Goal: Task Accomplishment & Management: Complete application form

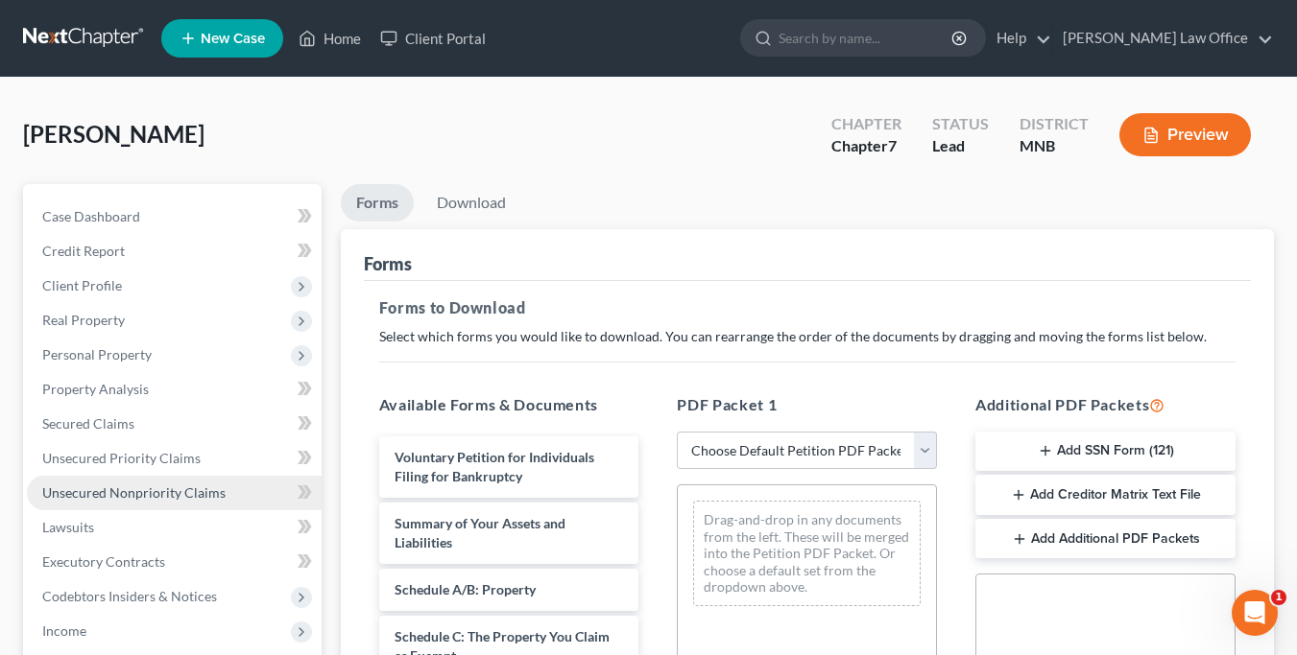
click at [85, 501] on link "Unsecured Nonpriority Claims" at bounding box center [174, 493] width 295 height 35
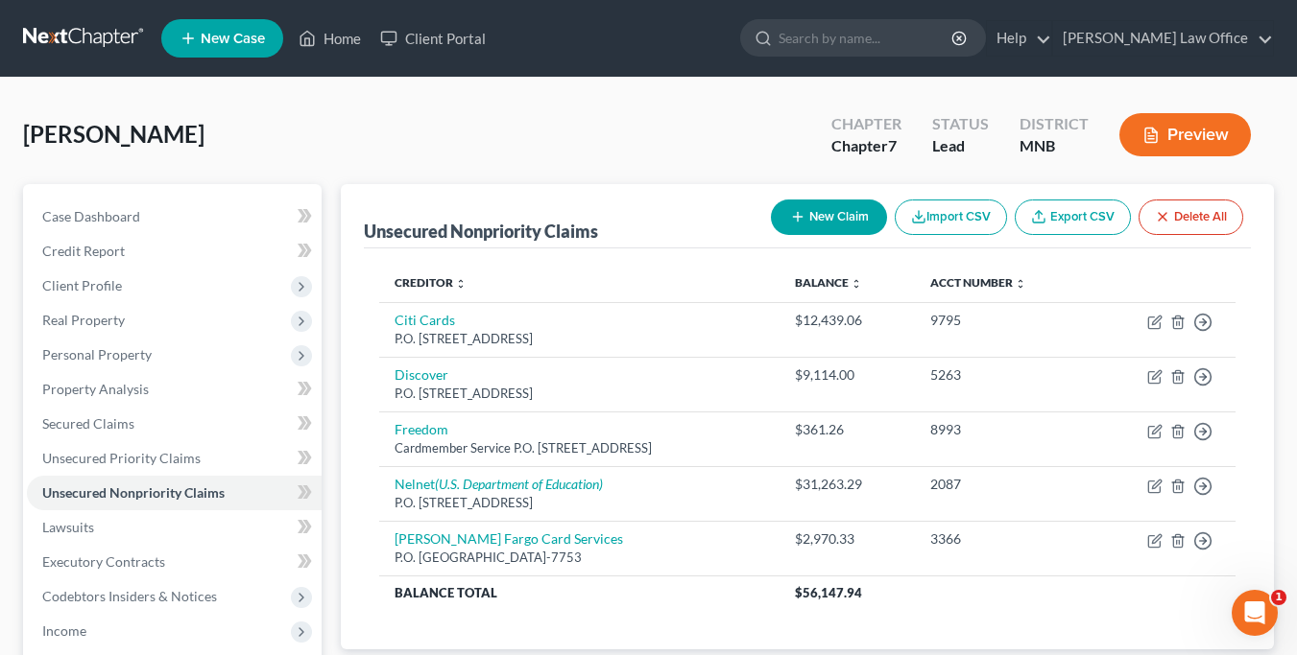
click at [832, 229] on button "New Claim" at bounding box center [829, 218] width 116 height 36
select select "0"
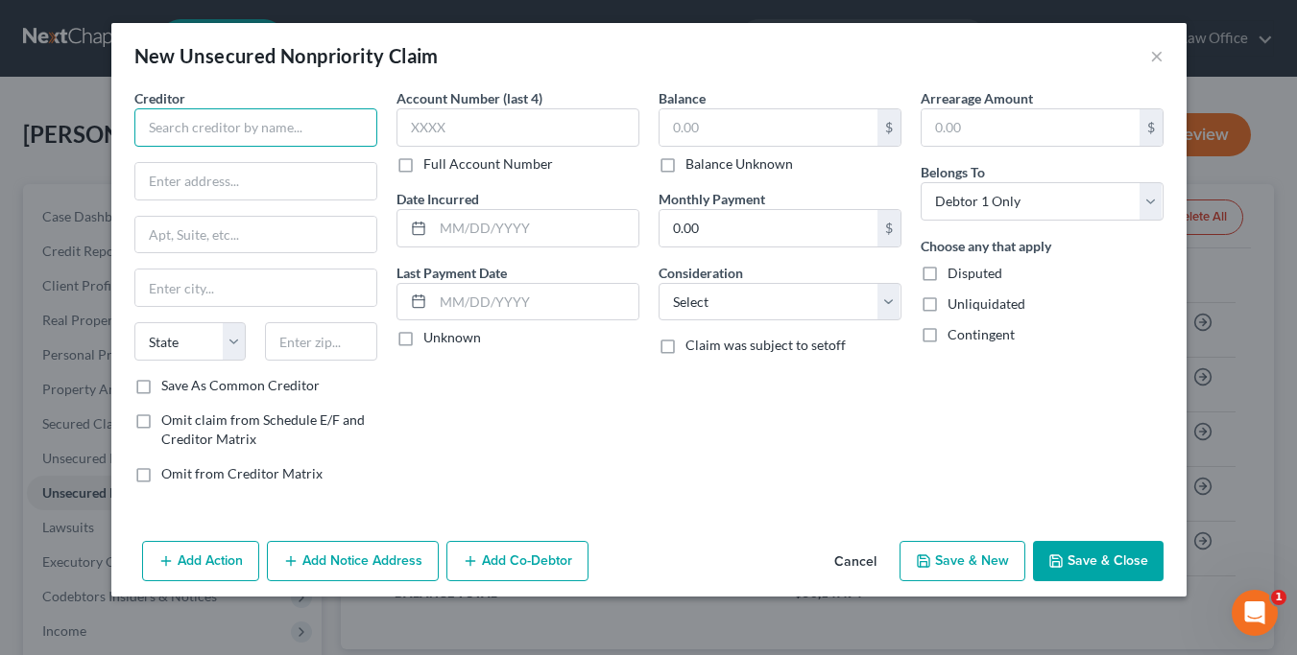
click at [250, 124] on input "text" at bounding box center [255, 127] width 243 height 38
paste input "iHealth"
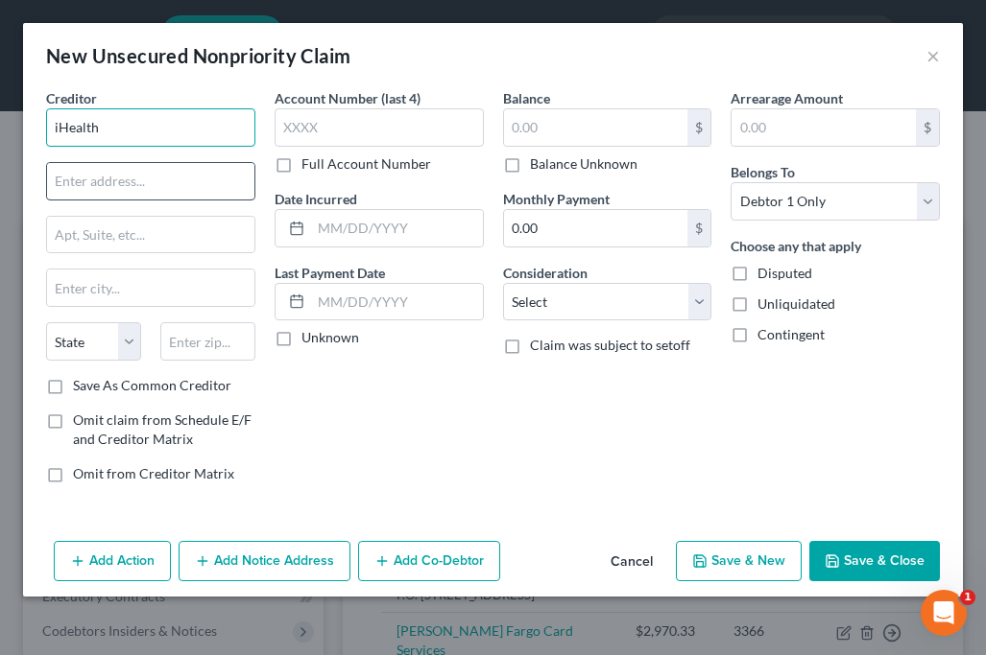
type input "iHealth"
click at [150, 177] on input "text" at bounding box center [150, 181] width 207 height 36
paste input "Preventative Cardiology Clinic"
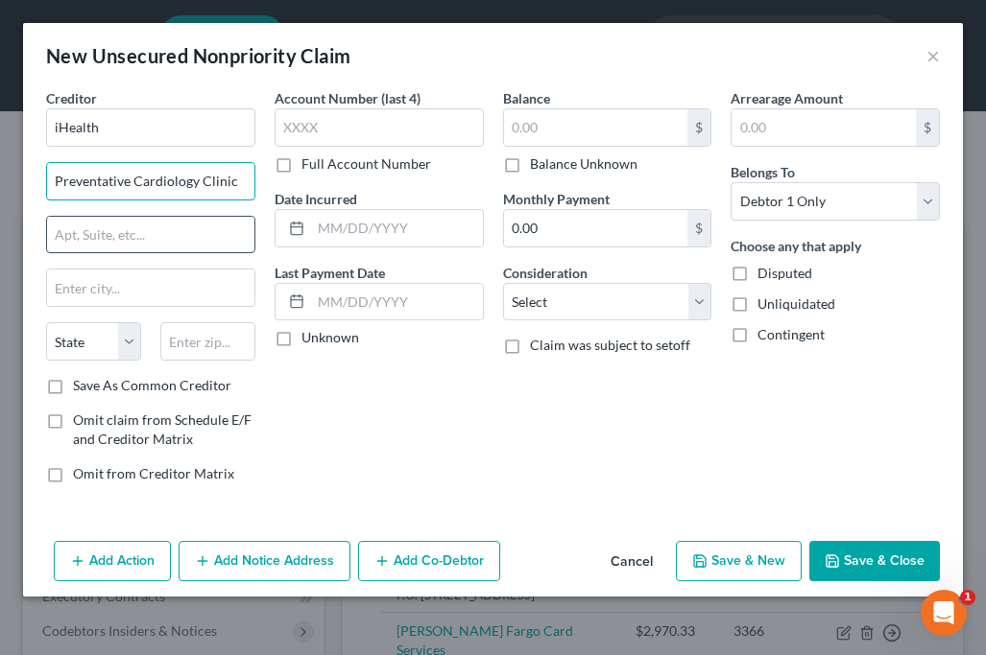
type input "Preventative Cardiology Clinic"
paste input "P.O. Box 860596"
type input "P.O. Box 860596"
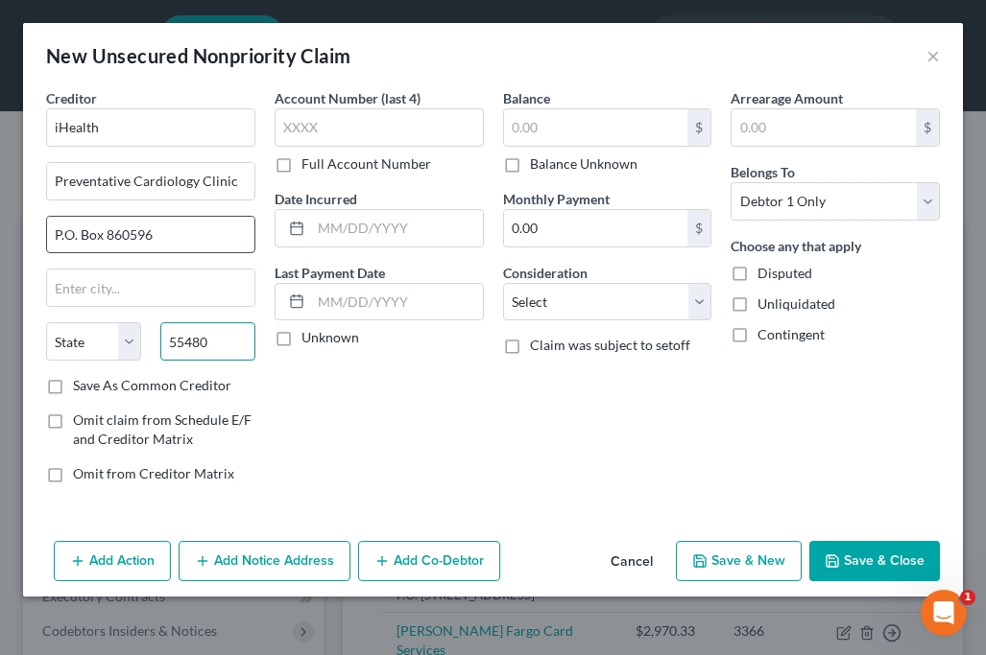
type input "55480"
type input "[GEOGRAPHIC_DATA]"
select select "24"
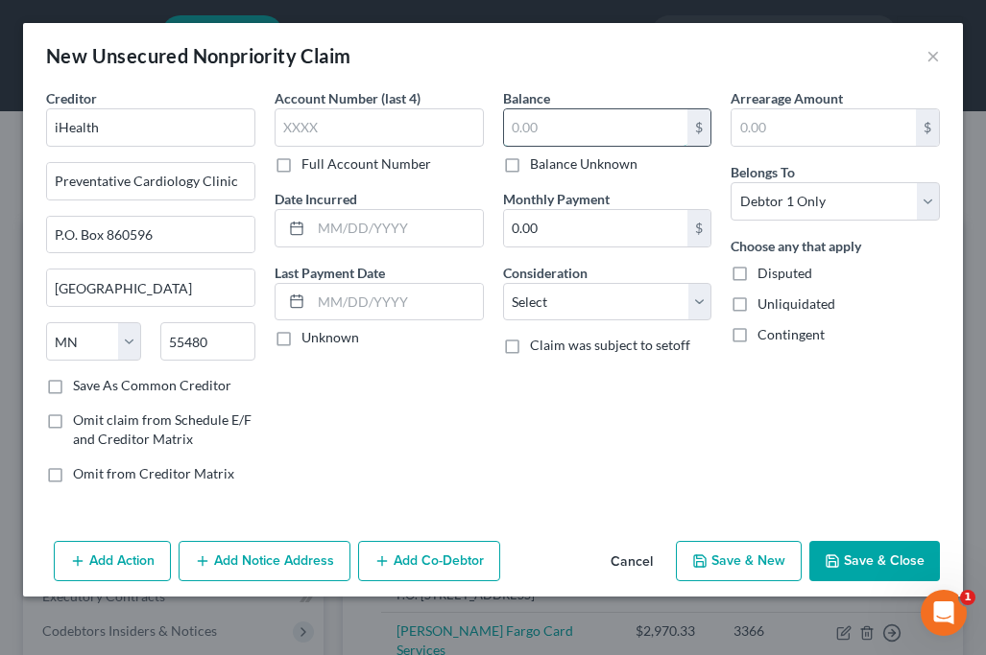
click at [604, 125] on input "text" at bounding box center [596, 127] width 184 height 36
paste input "421.45"
type input "421.45"
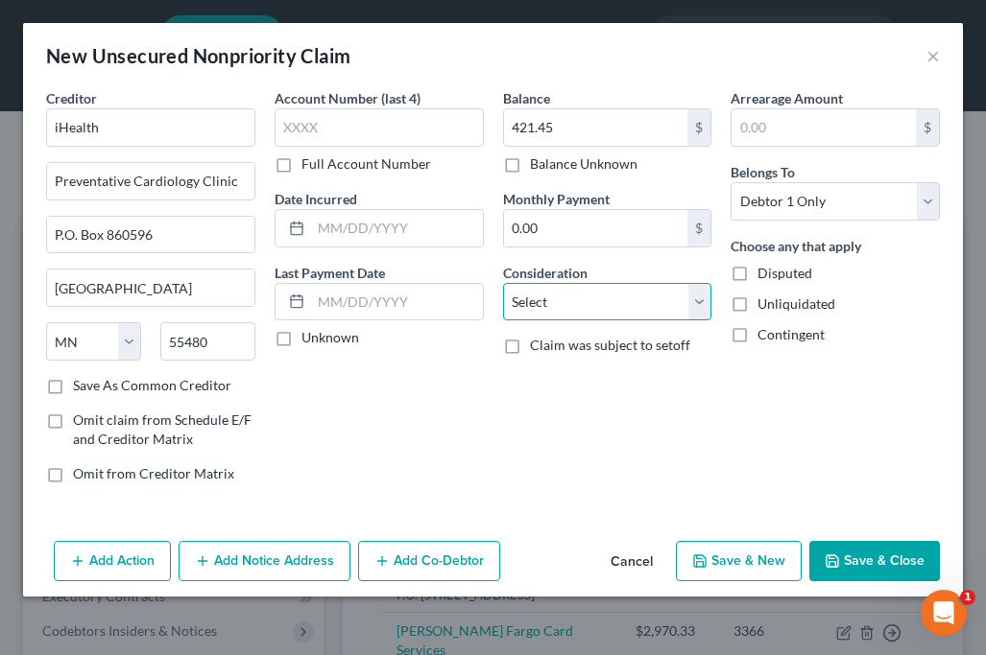
select select "9"
click at [766, 561] on button "Save & New" at bounding box center [739, 561] width 126 height 40
select select "0"
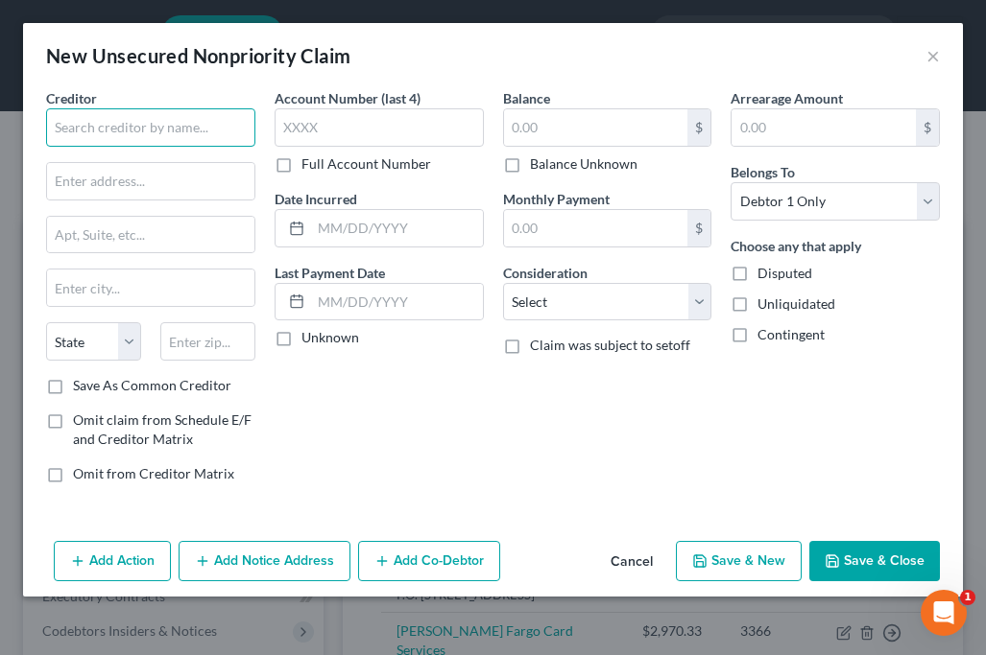
click at [172, 126] on input "text" at bounding box center [150, 127] width 209 height 38
paste input "Pearle Vision"
type input "Pearle Vision"
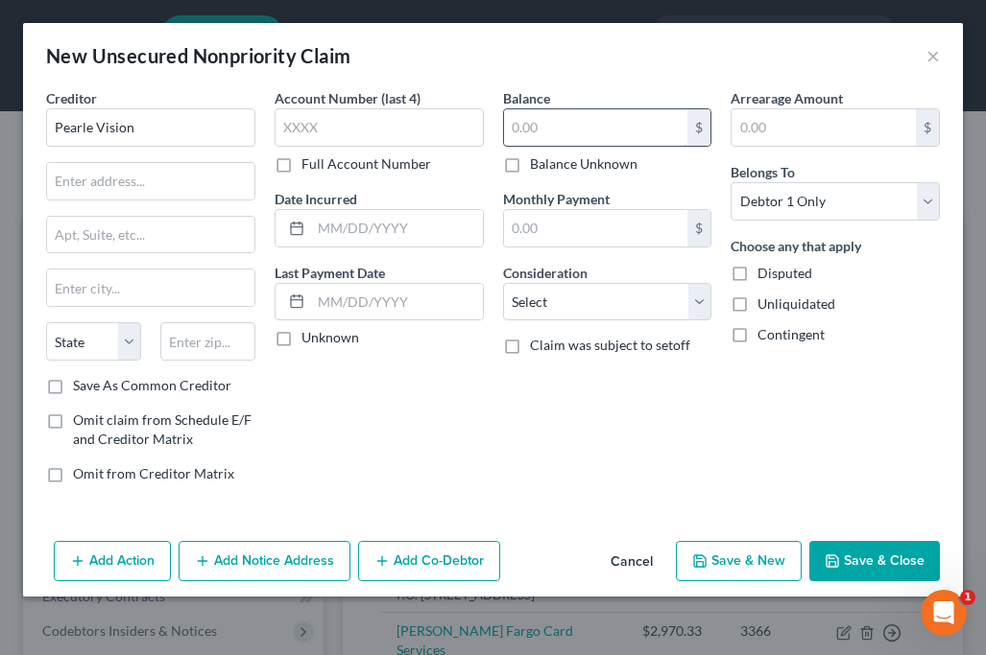
click at [563, 123] on input "text" at bounding box center [596, 127] width 184 height 36
paste input "102.58"
type input "102.58"
type input "55426"
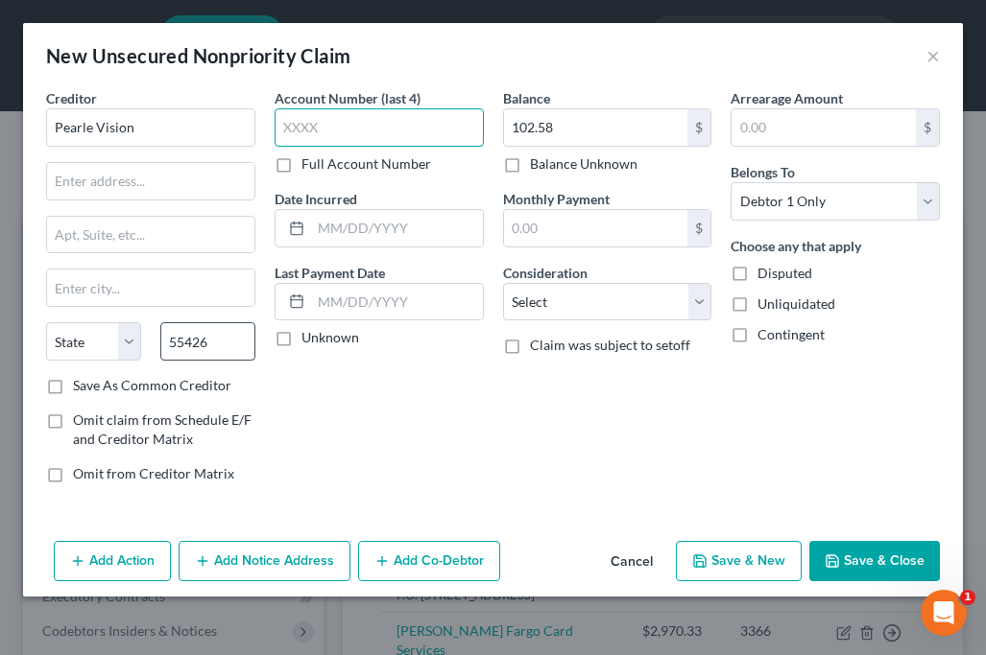
type input "[GEOGRAPHIC_DATA]"
select select "24"
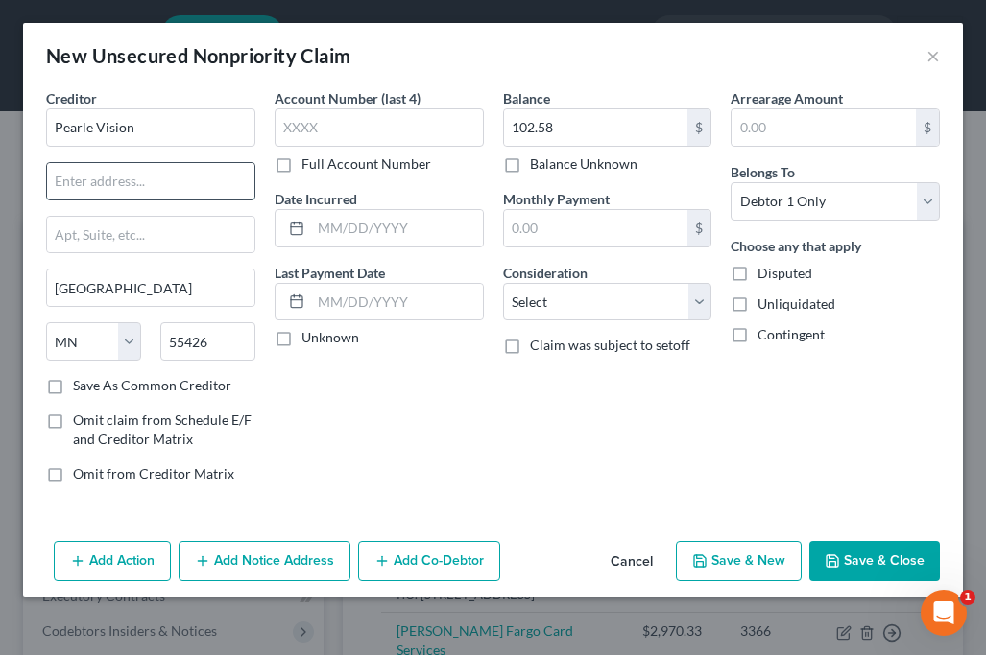
paste input "[STREET_ADDRESS]"
type input "[STREET_ADDRESS]"
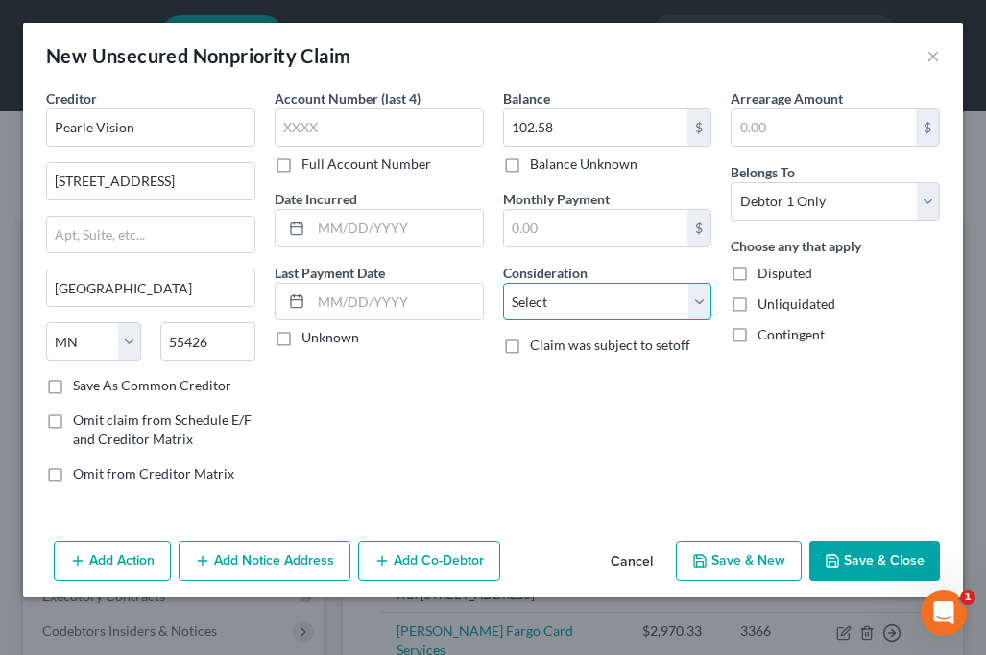
select select "9"
click at [868, 468] on div "Arrearage Amount $ Belongs To * Select Debtor 1 Only Debtor 2 Only Debtor 1 And…" at bounding box center [835, 293] width 228 height 411
click at [768, 569] on button "Save & New" at bounding box center [739, 561] width 126 height 40
select select "0"
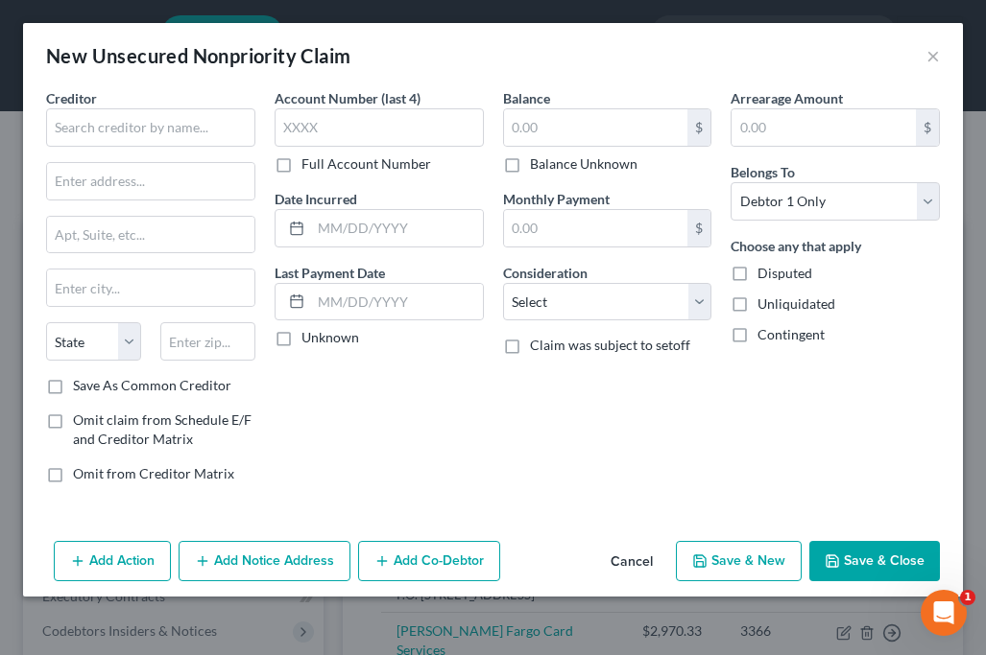
type input "0.00"
click at [623, 131] on input "text" at bounding box center [596, 127] width 184 height 36
paste input "2,282.03"
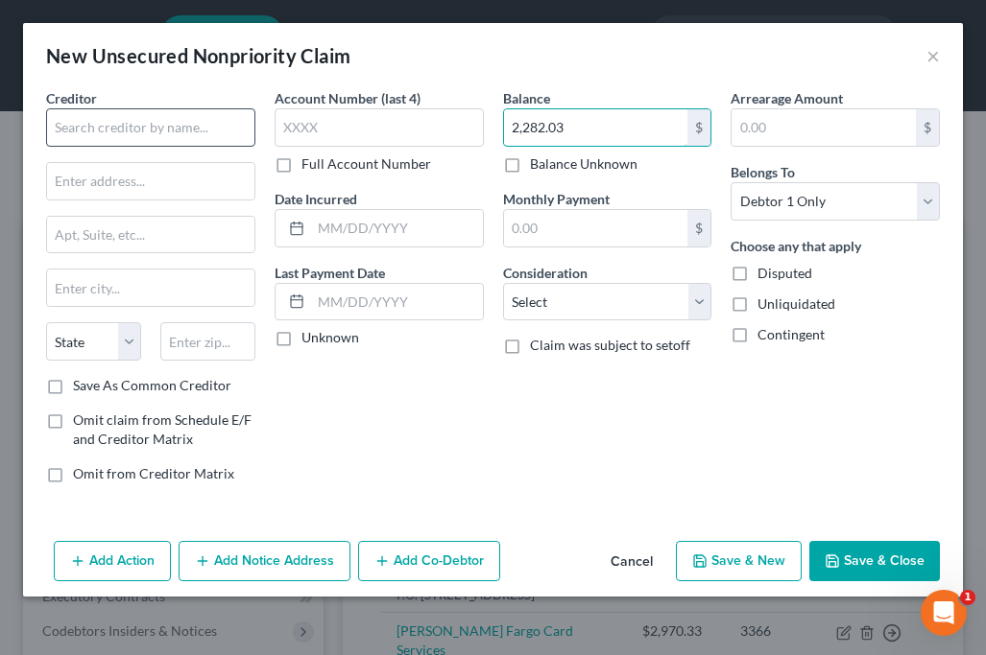
type input "2,282.03"
click at [172, 129] on input "text" at bounding box center [150, 127] width 209 height 38
paste input "MHealth Fairview"
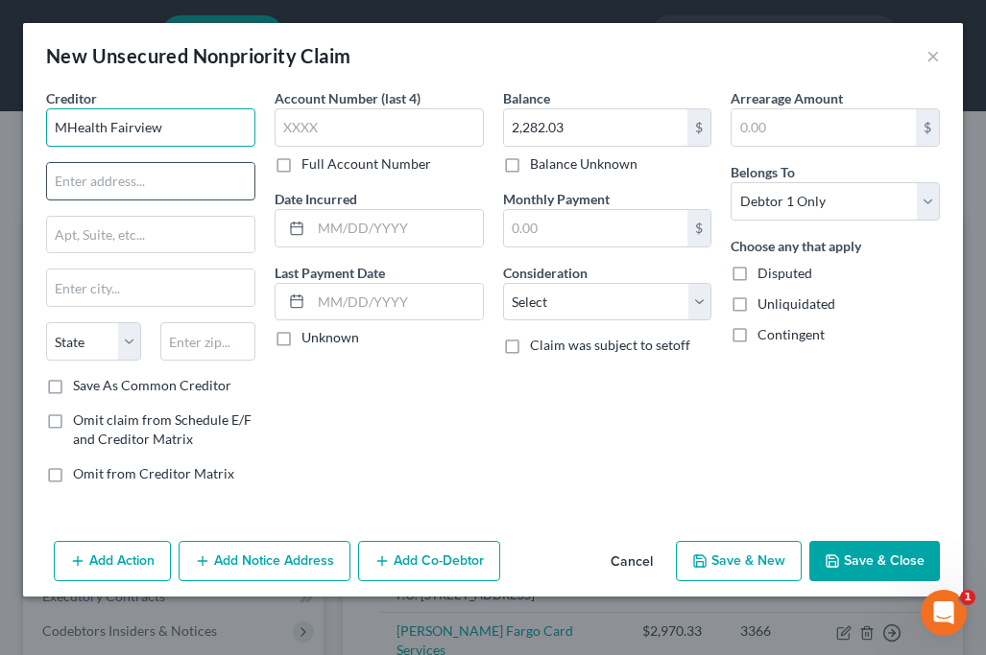
type input "MHealth Fairview"
click at [196, 179] on input "text" at bounding box center [150, 181] width 207 height 36
paste input "Attn: Customer Service, 6th floor"
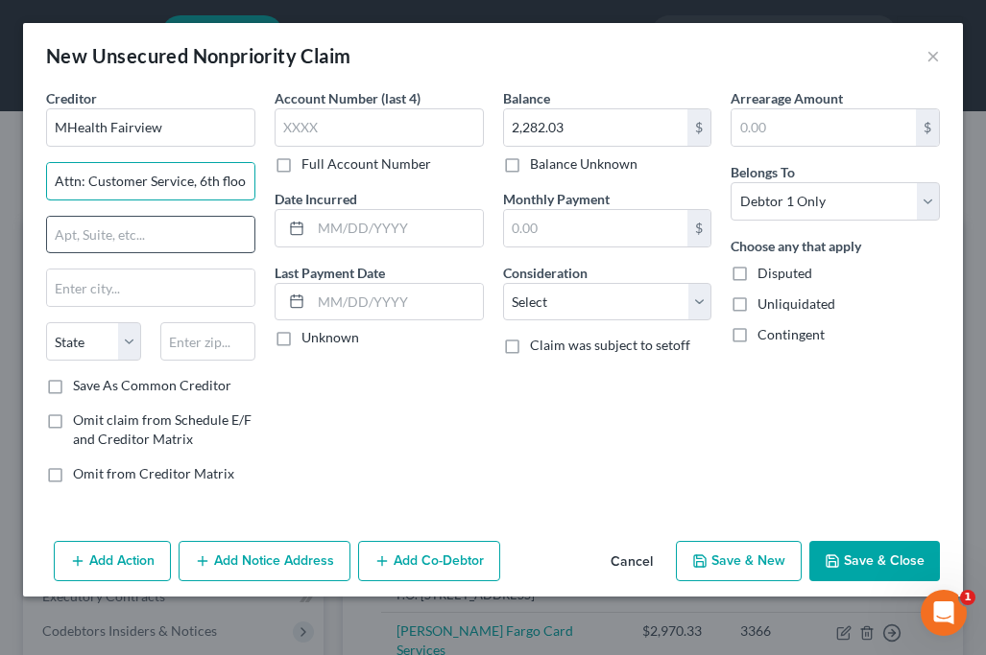
type input "Attn: Customer Service, 6th floor"
paste input "[STREET_ADDRESS] W."
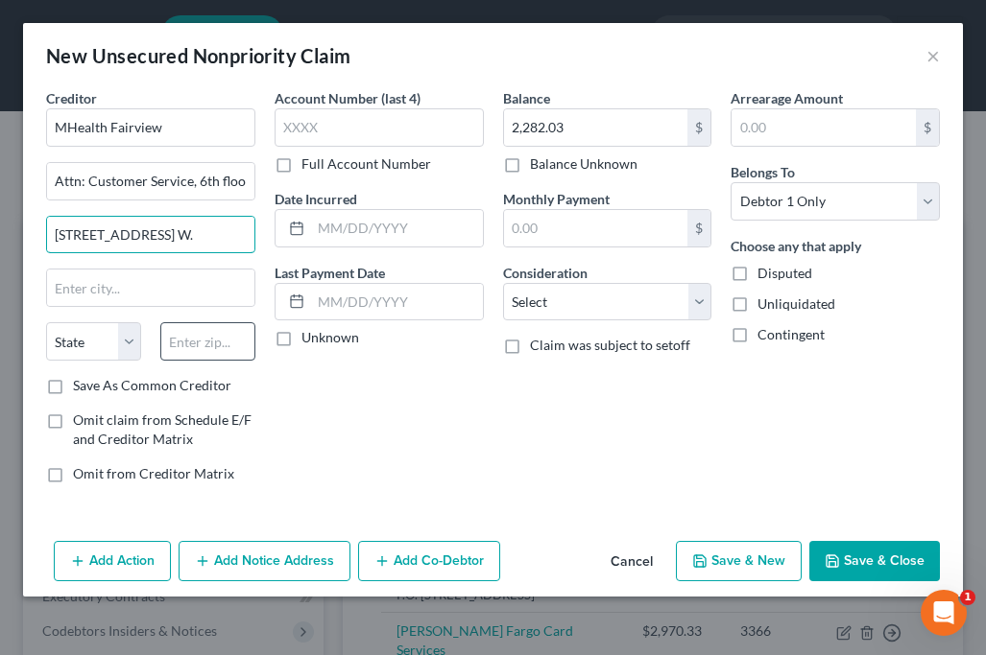
type input "[STREET_ADDRESS] W."
type input "55104"
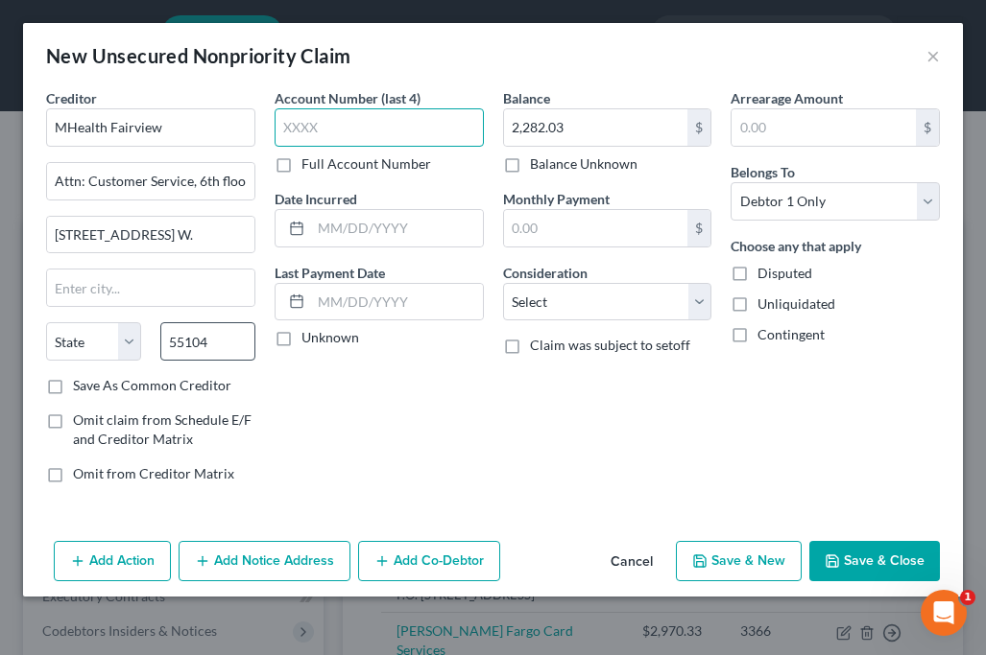
type input "Saint [PERSON_NAME]"
select select "24"
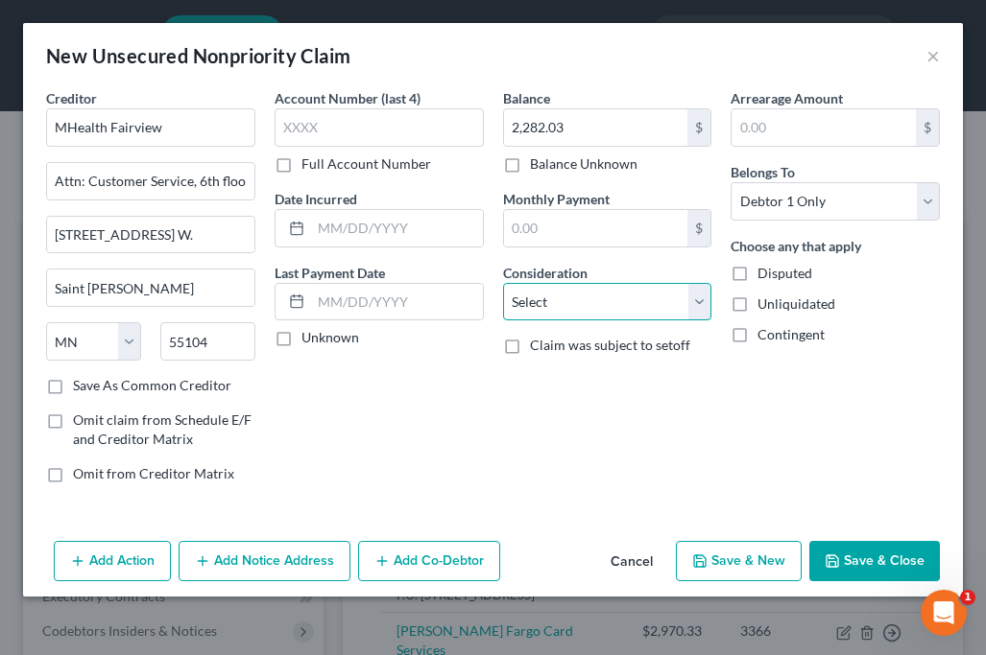
select select "9"
click at [879, 567] on button "Save & Close" at bounding box center [874, 561] width 131 height 40
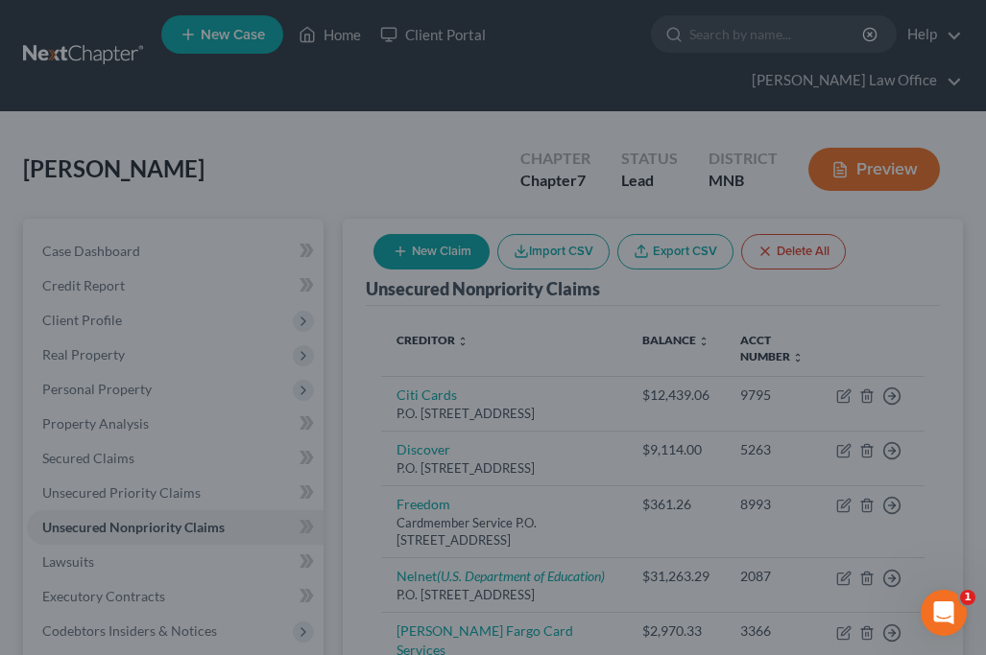
type input "0.00"
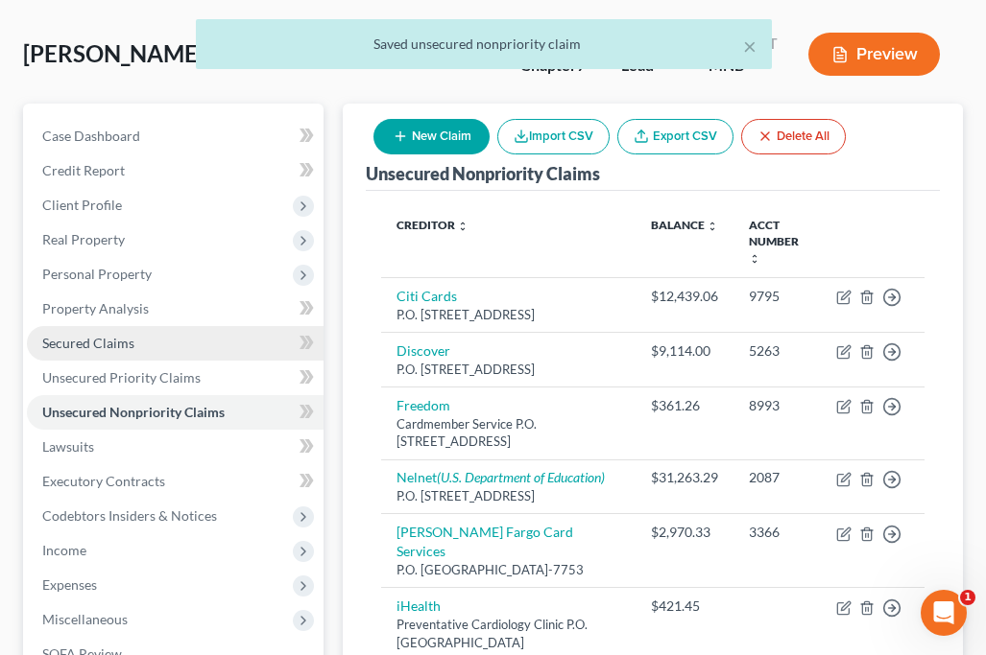
scroll to position [118, 0]
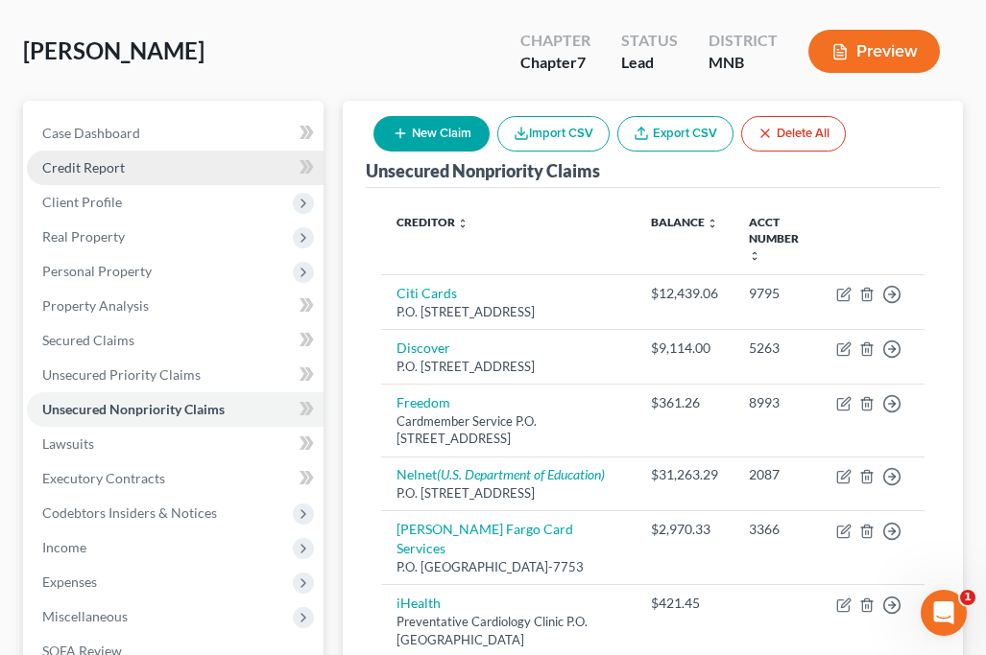
click at [91, 159] on span "Credit Report" at bounding box center [83, 167] width 83 height 16
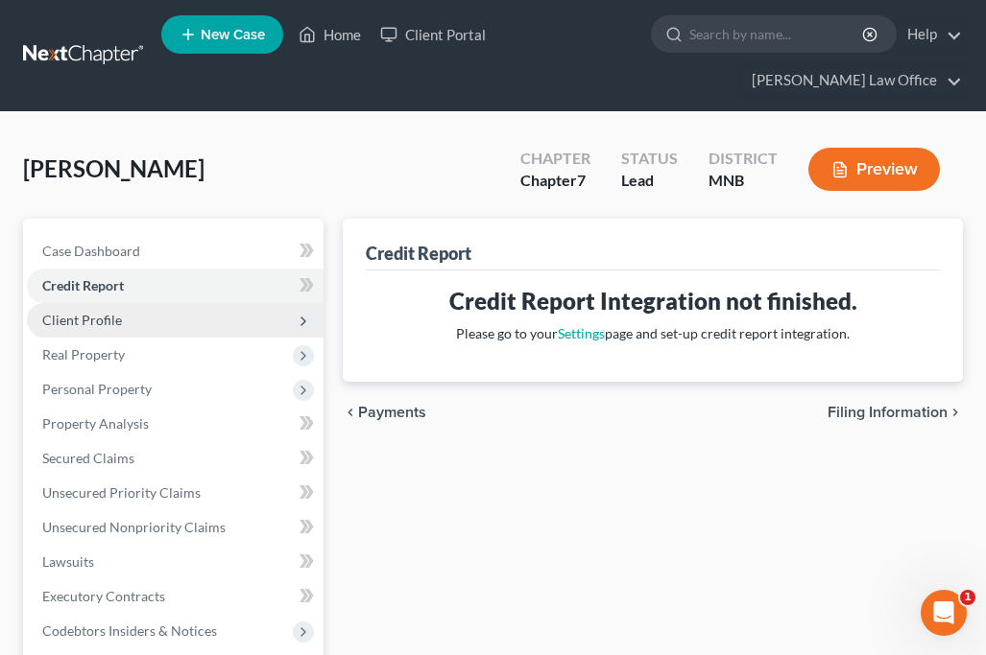
click at [107, 312] on span "Client Profile" at bounding box center [82, 320] width 80 height 16
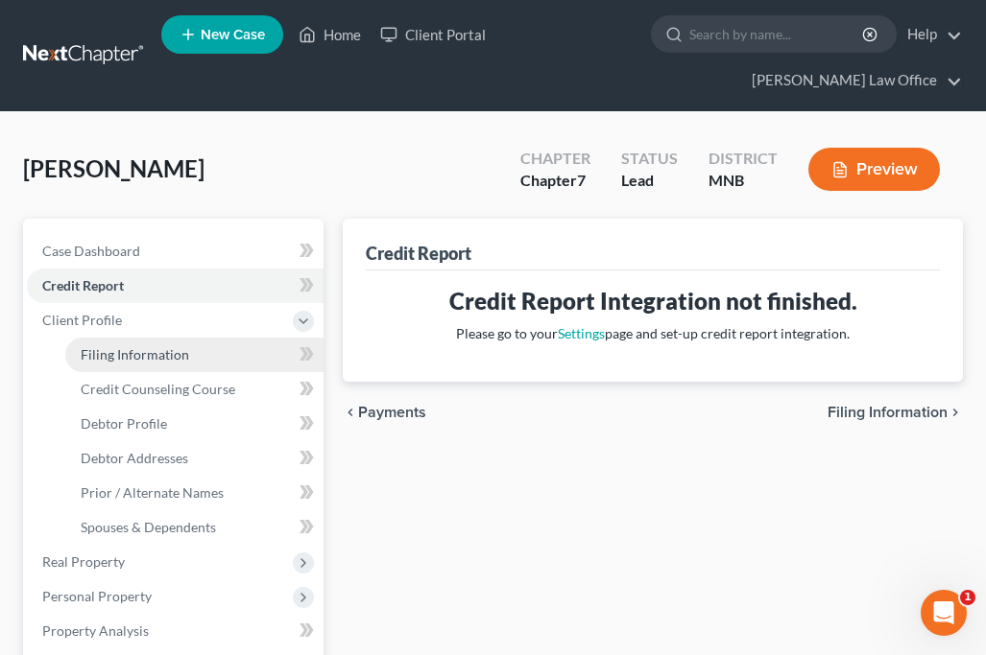
click at [145, 338] on link "Filing Information" at bounding box center [194, 355] width 258 height 35
select select "1"
select select "0"
select select "24"
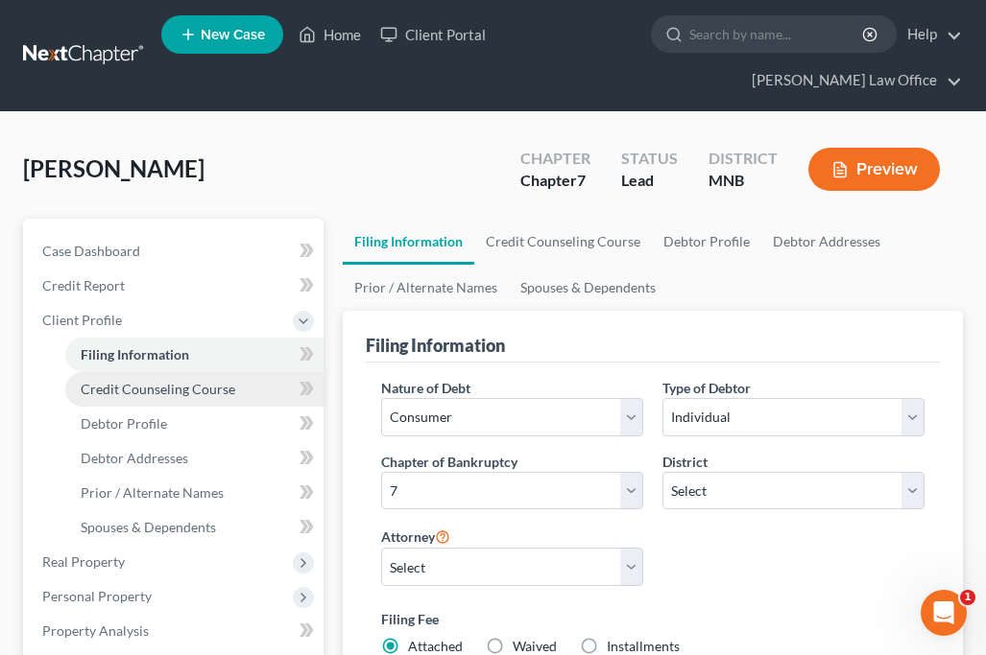
click at [138, 372] on link "Credit Counseling Course" at bounding box center [194, 389] width 258 height 35
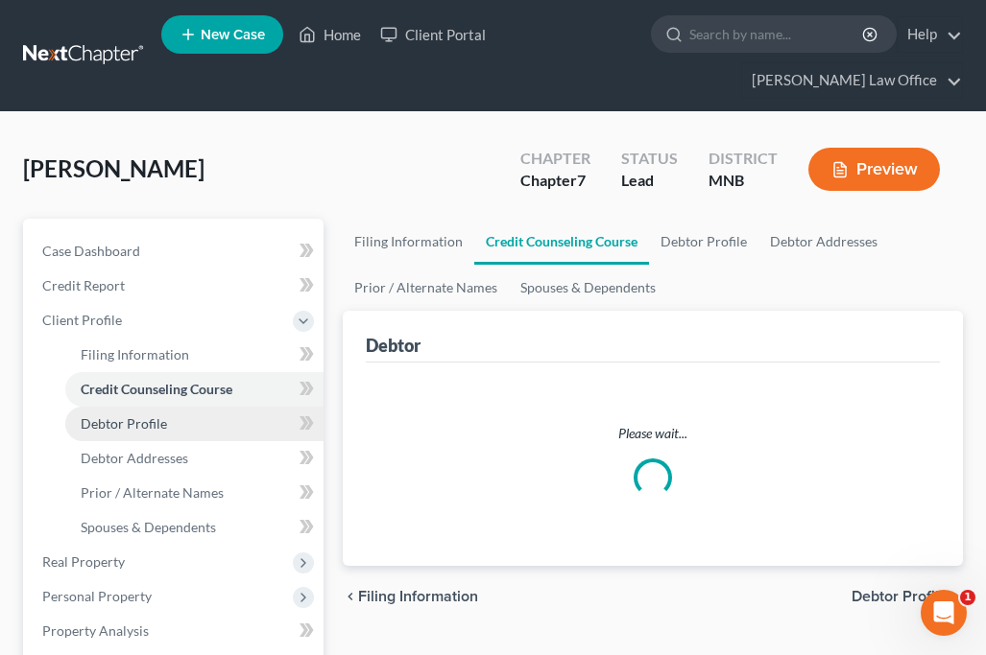
click at [137, 416] on span "Debtor Profile" at bounding box center [124, 424] width 86 height 16
select select "0"
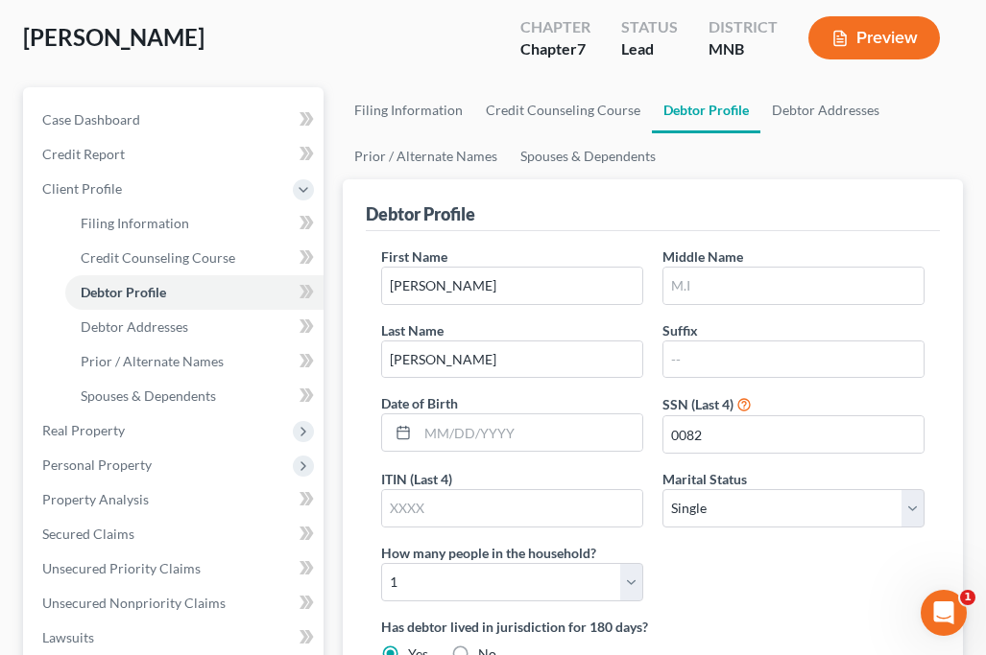
scroll to position [130, 0]
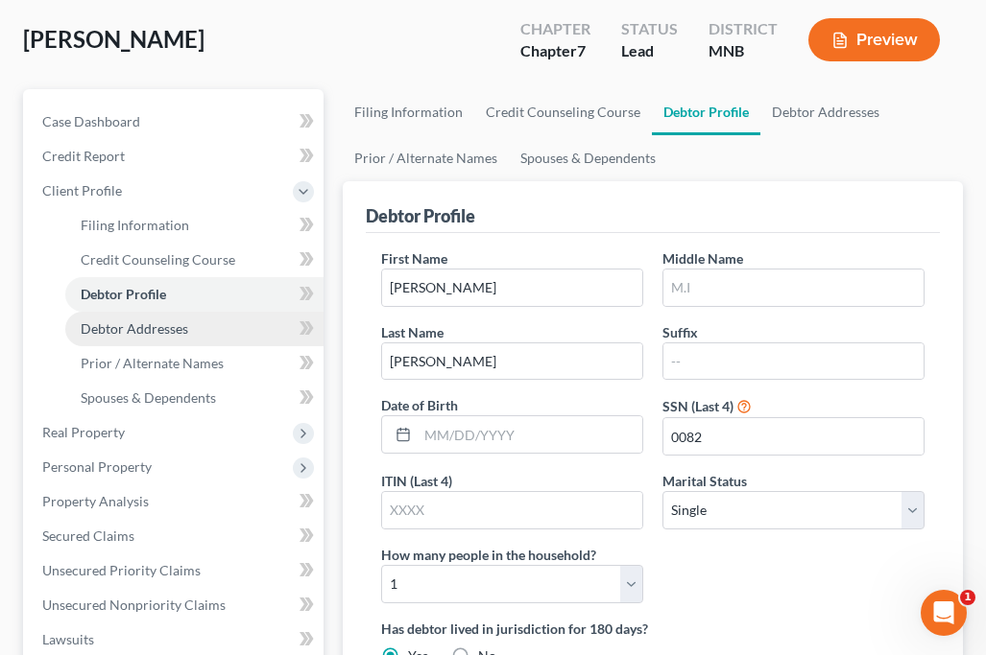
click at [121, 312] on link "Debtor Addresses" at bounding box center [194, 329] width 258 height 35
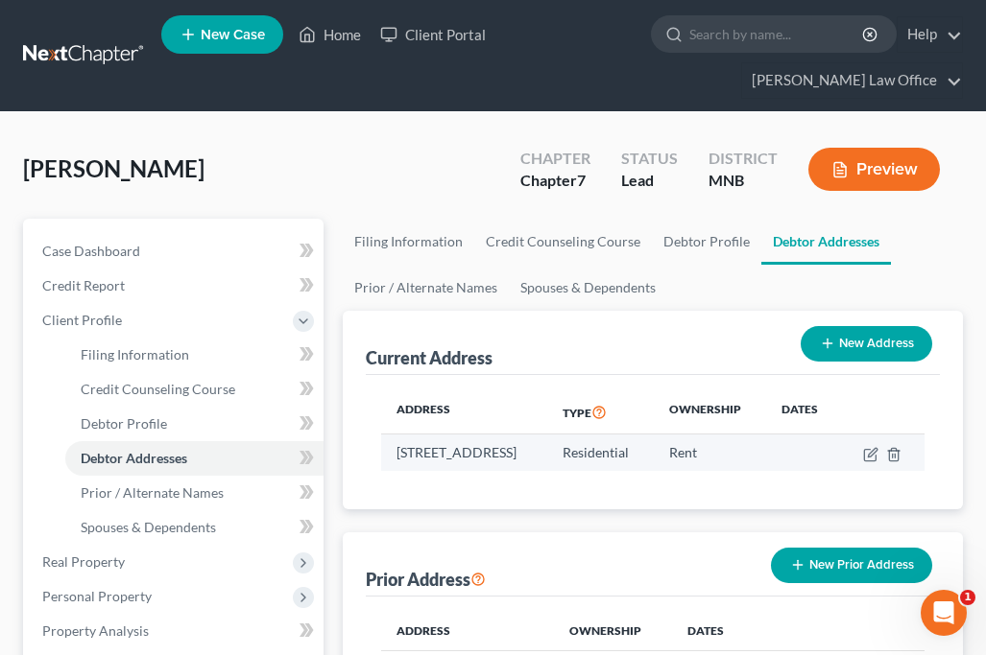
drag, startPoint x: 397, startPoint y: 413, endPoint x: 556, endPoint y: 413, distance: 158.4
click at [547, 435] on td "[STREET_ADDRESS]" at bounding box center [464, 453] width 166 height 36
copy td "[STREET_ADDRESS]"
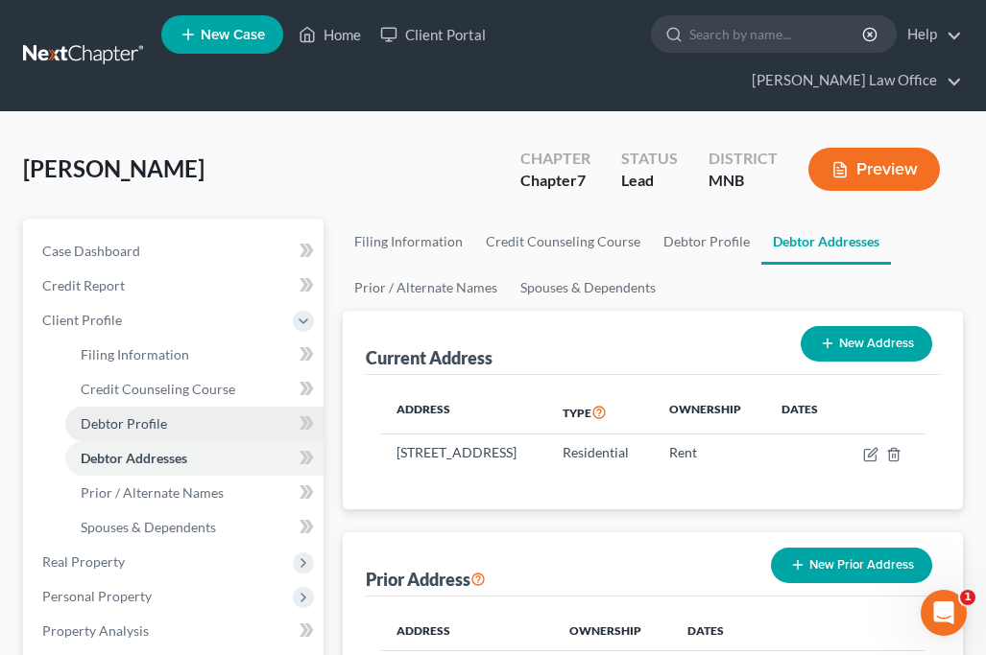
click at [124, 416] on span "Debtor Profile" at bounding box center [124, 424] width 86 height 16
select select "0"
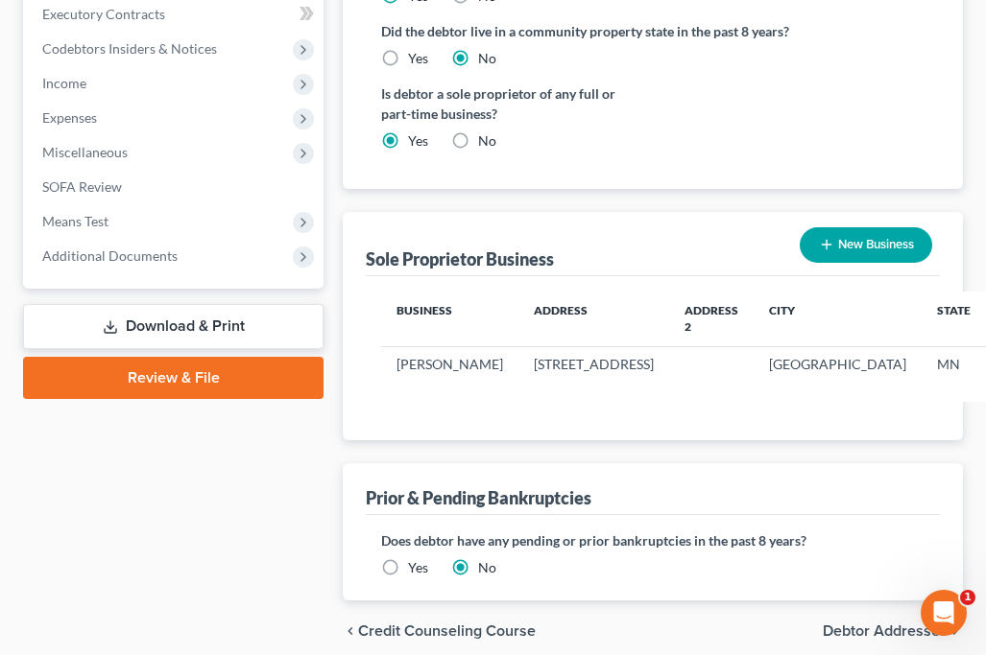
scroll to position [792, 0]
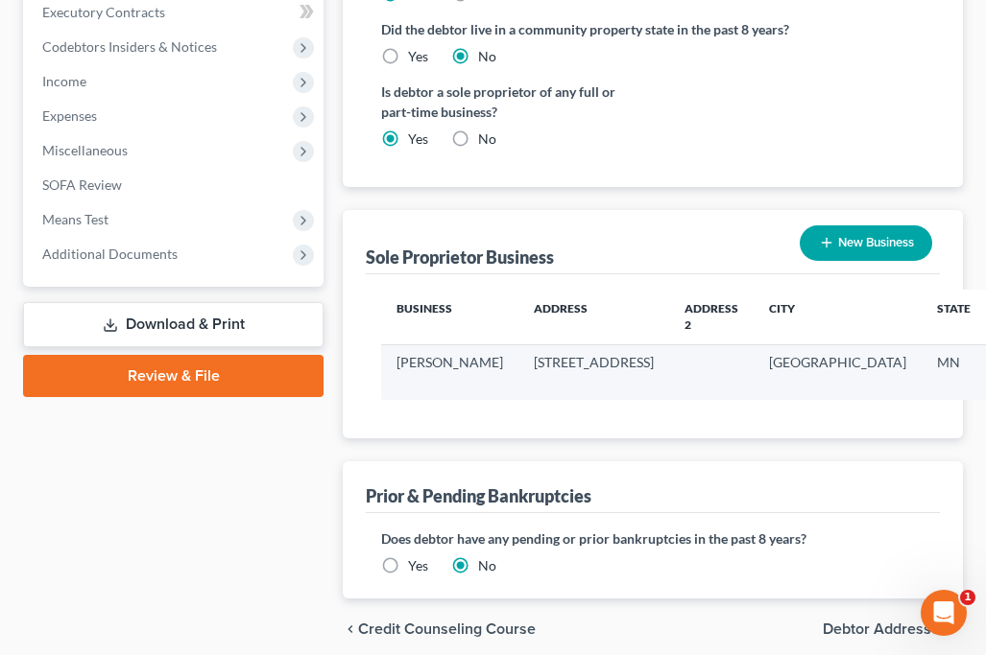
select select "24"
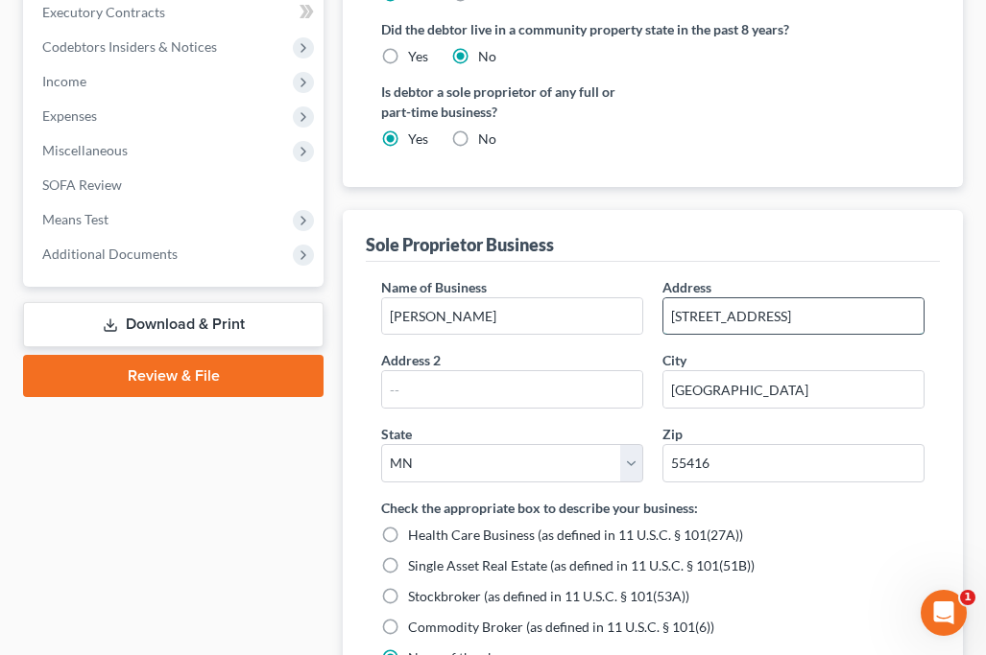
click at [703, 298] on input "[STREET_ADDRESS]" at bounding box center [793, 316] width 260 height 36
paste input "[STREET_ADDRESS]"
type input "[STREET_ADDRESS]"
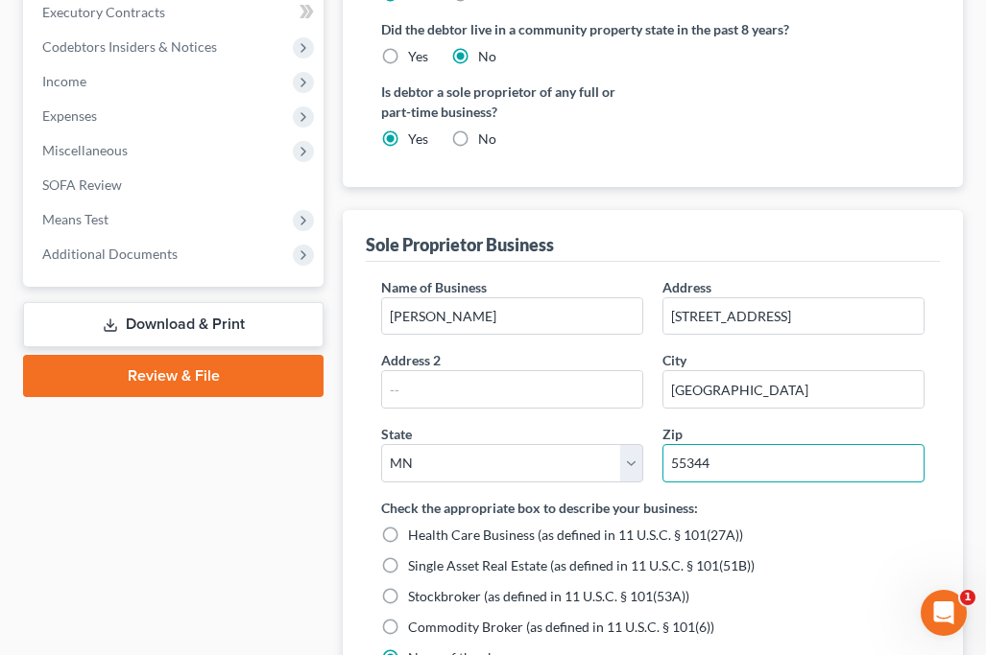
type input "55344"
type input "Eden Prairie"
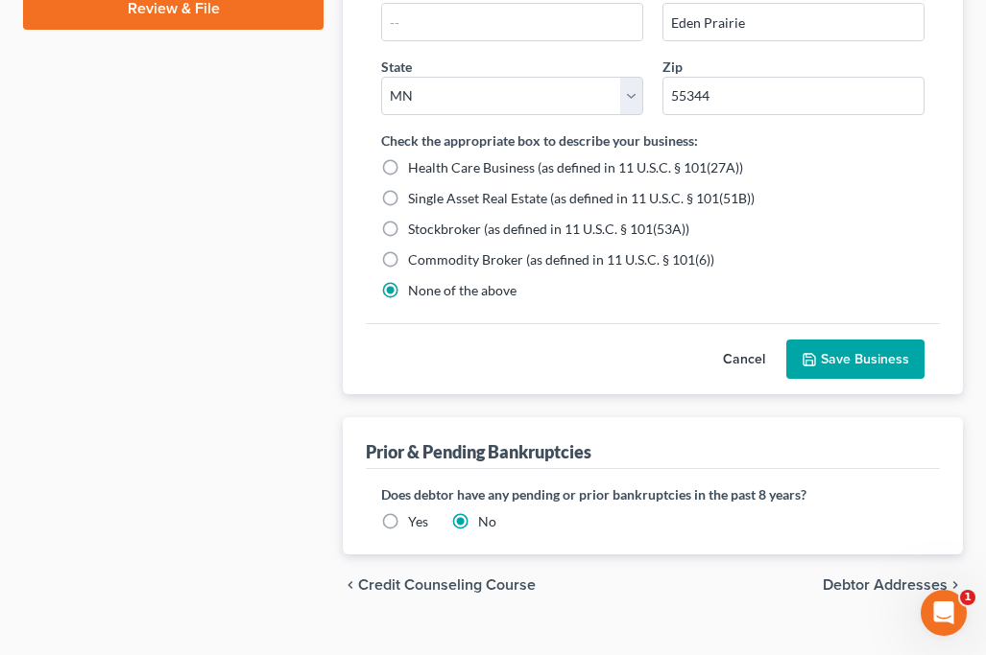
scroll to position [1158, 0]
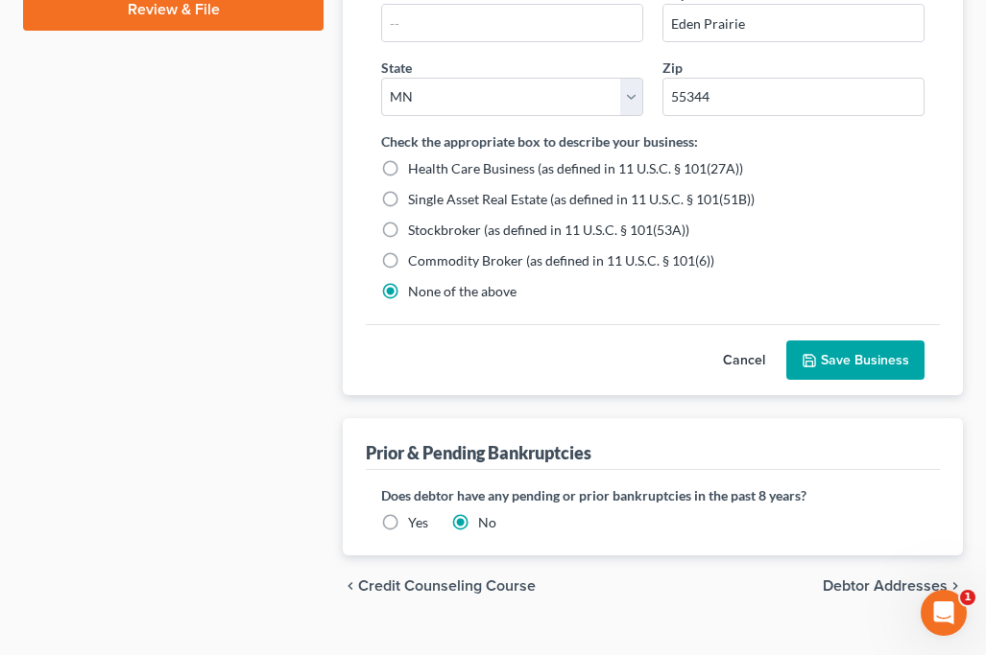
click at [890, 341] on button "Save Business" at bounding box center [855, 361] width 138 height 40
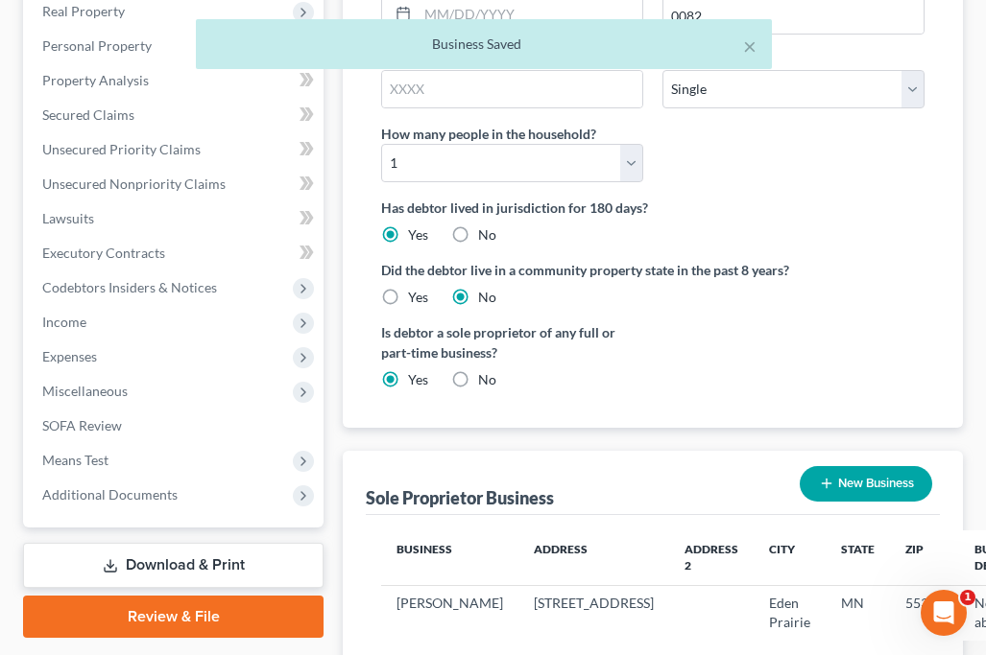
scroll to position [656, 0]
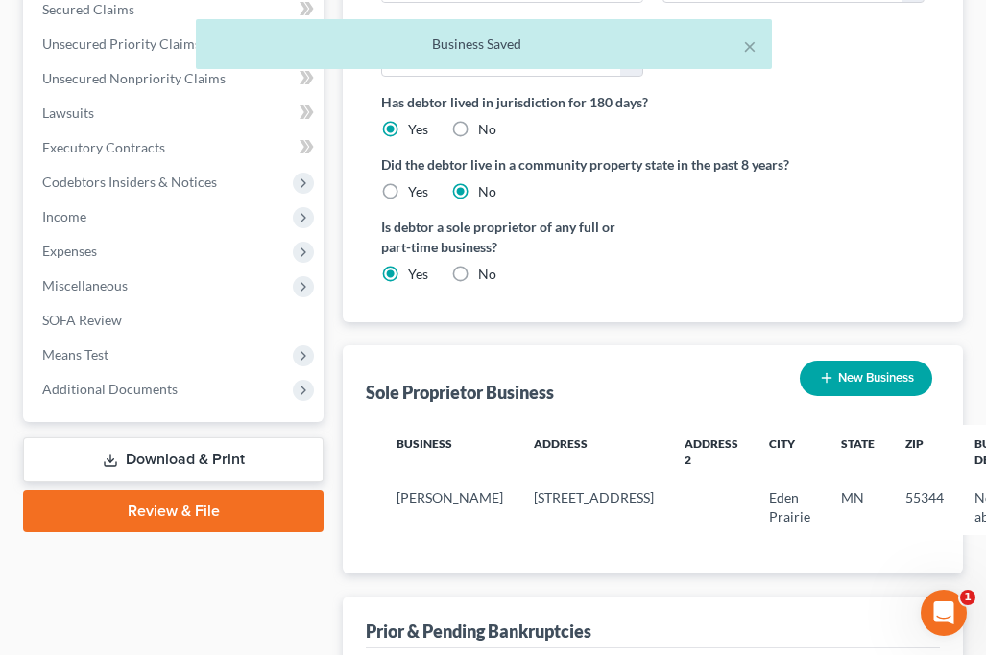
click at [200, 438] on link "Download & Print" at bounding box center [173, 460] width 300 height 45
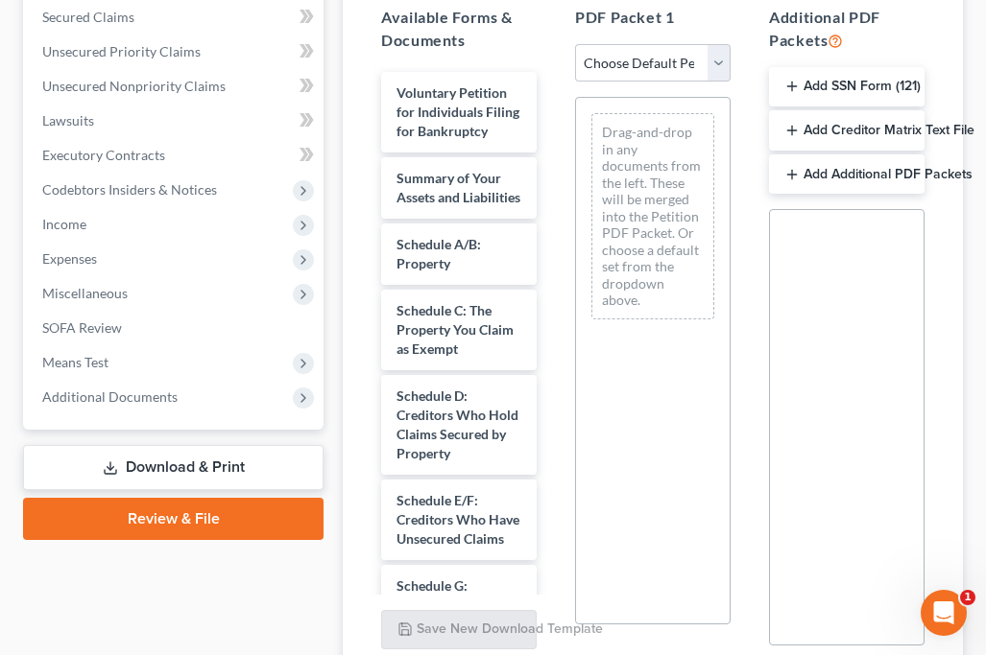
scroll to position [414, 0]
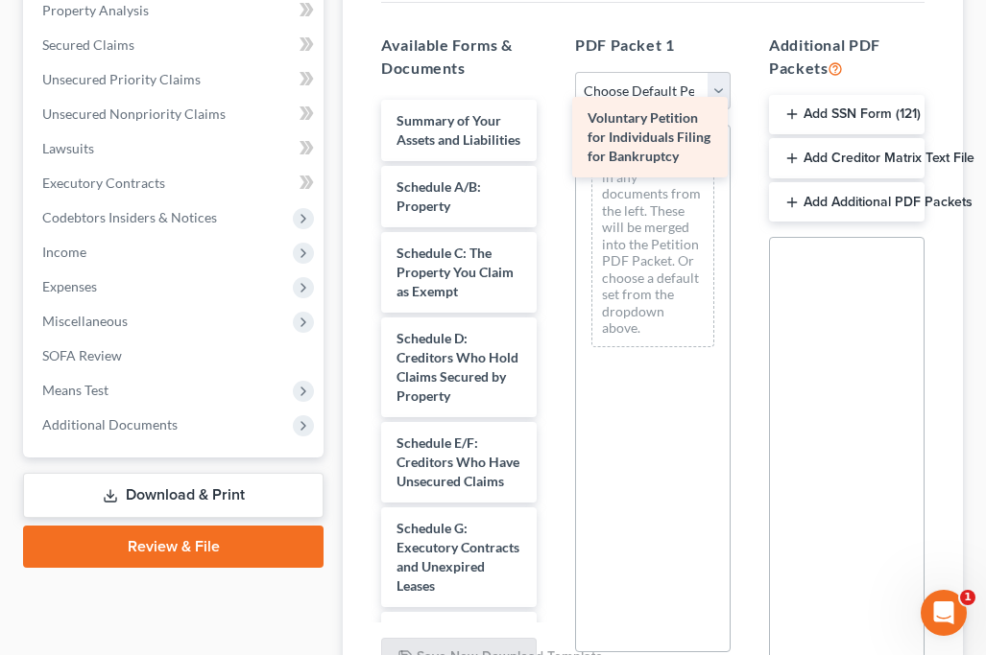
drag, startPoint x: 446, startPoint y: 111, endPoint x: 637, endPoint y: 145, distance: 193.9
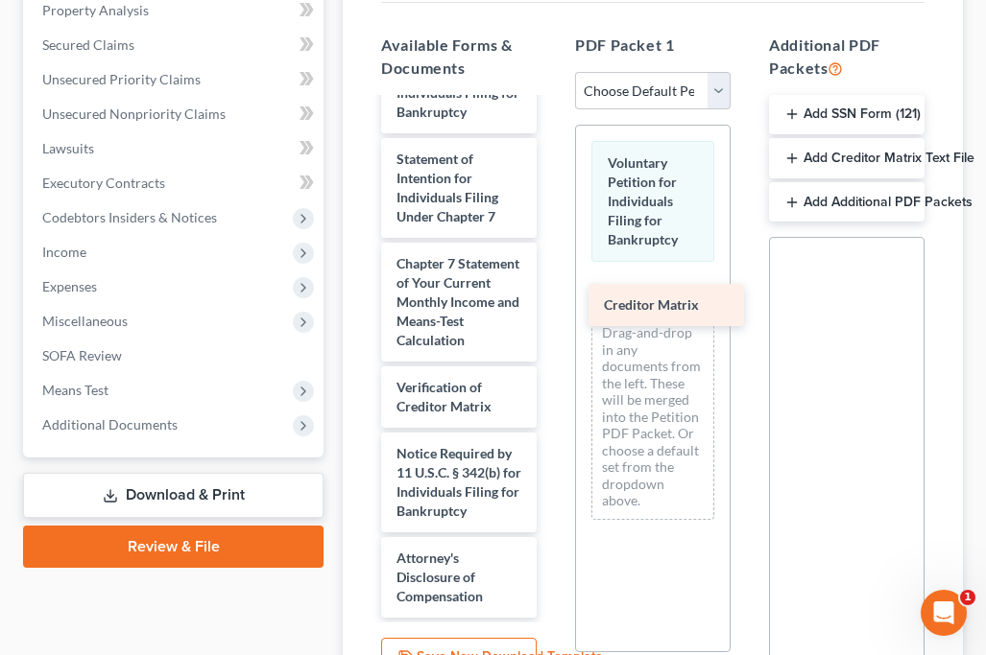
scroll to position [882, 0]
drag, startPoint x: 425, startPoint y: 298, endPoint x: 644, endPoint y: 283, distance: 219.4
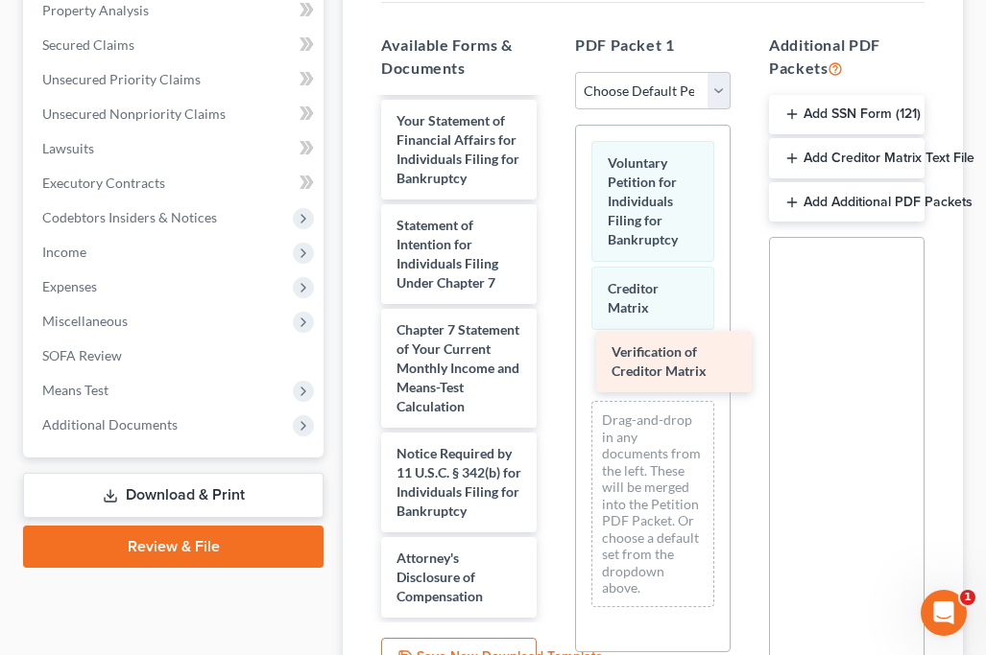
scroll to position [816, 0]
drag, startPoint x: 446, startPoint y: 362, endPoint x: 664, endPoint y: 359, distance: 217.9
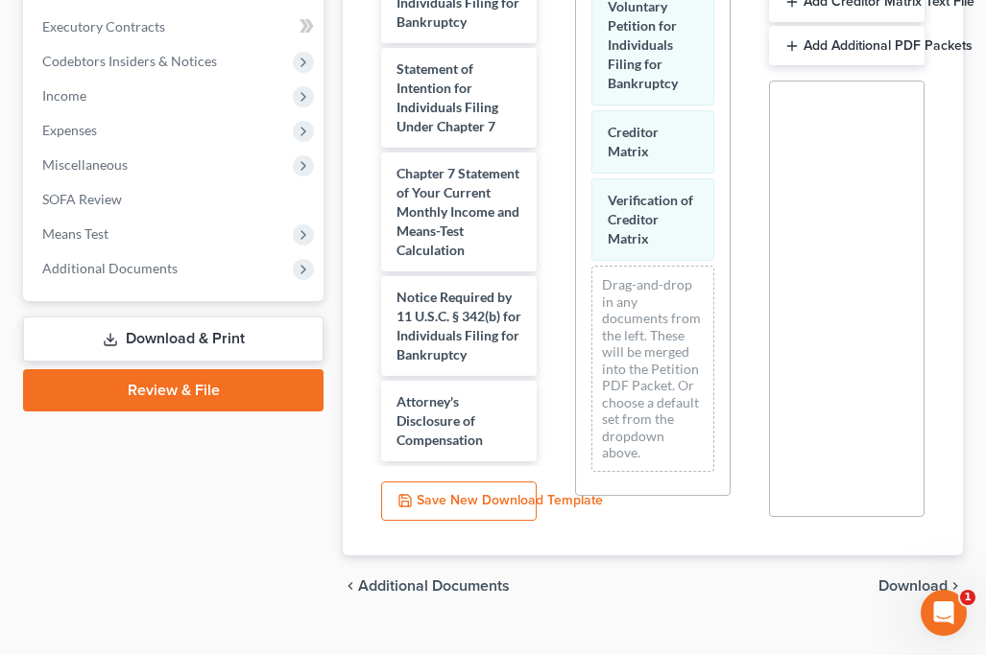
click at [899, 579] on span "Download" at bounding box center [912, 586] width 69 height 15
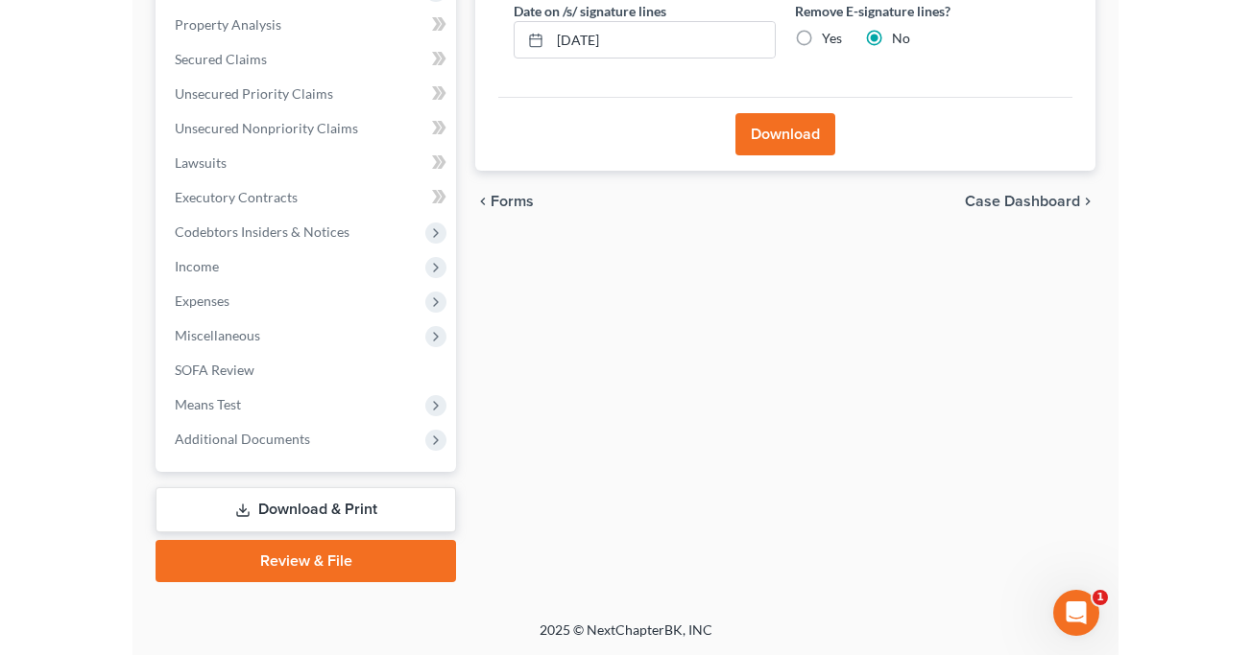
scroll to position [365, 0]
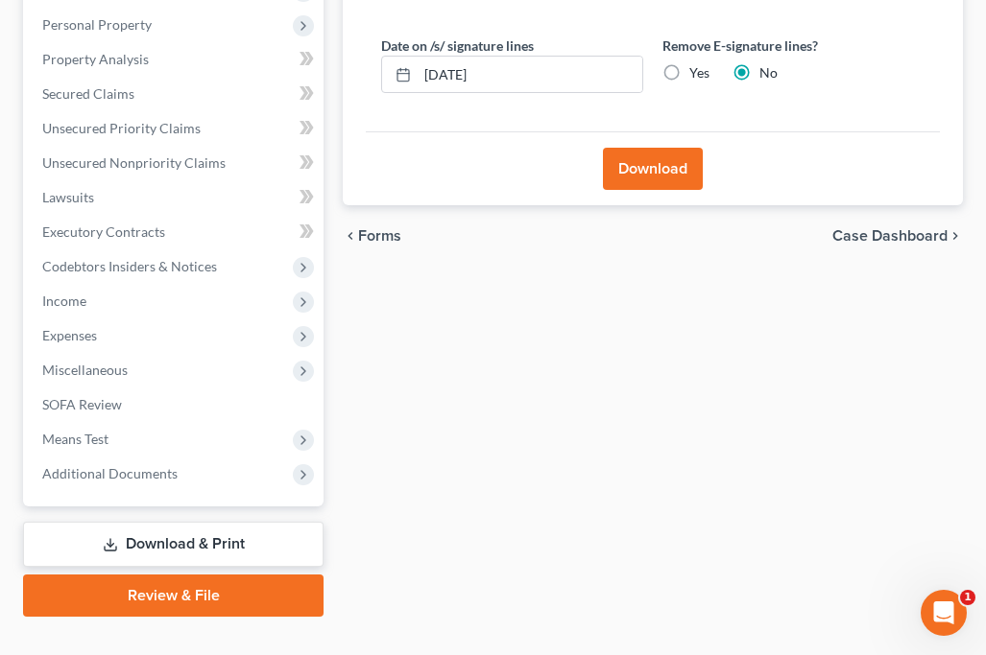
click at [659, 148] on button "Download" at bounding box center [653, 169] width 100 height 42
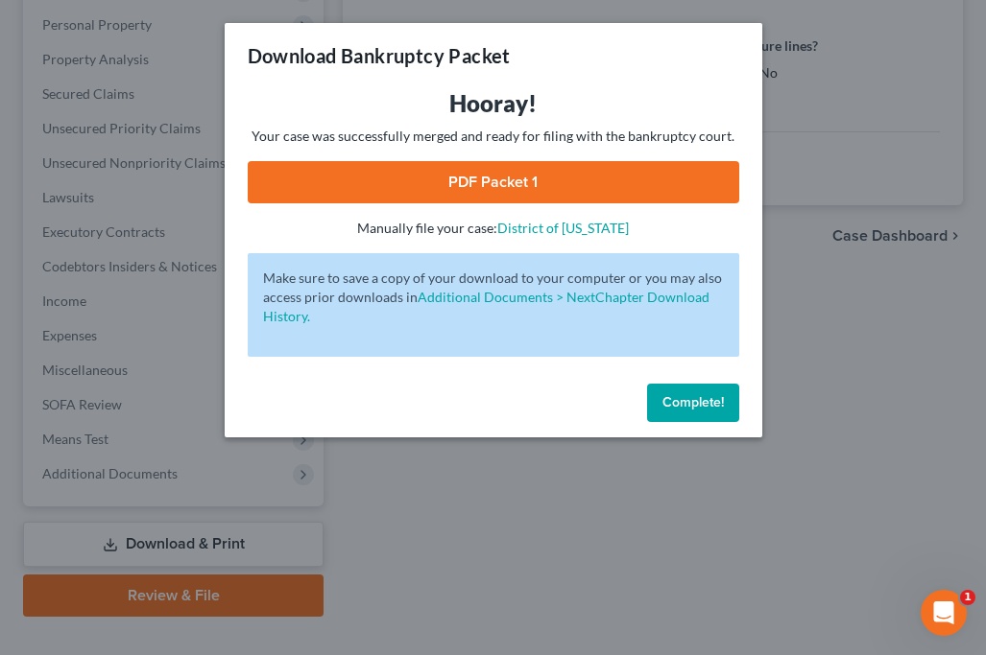
click at [626, 186] on link "PDF Packet 1" at bounding box center [493, 182] width 491 height 42
click at [707, 408] on span "Complete!" at bounding box center [692, 402] width 61 height 16
